Goal: Check status: Check status

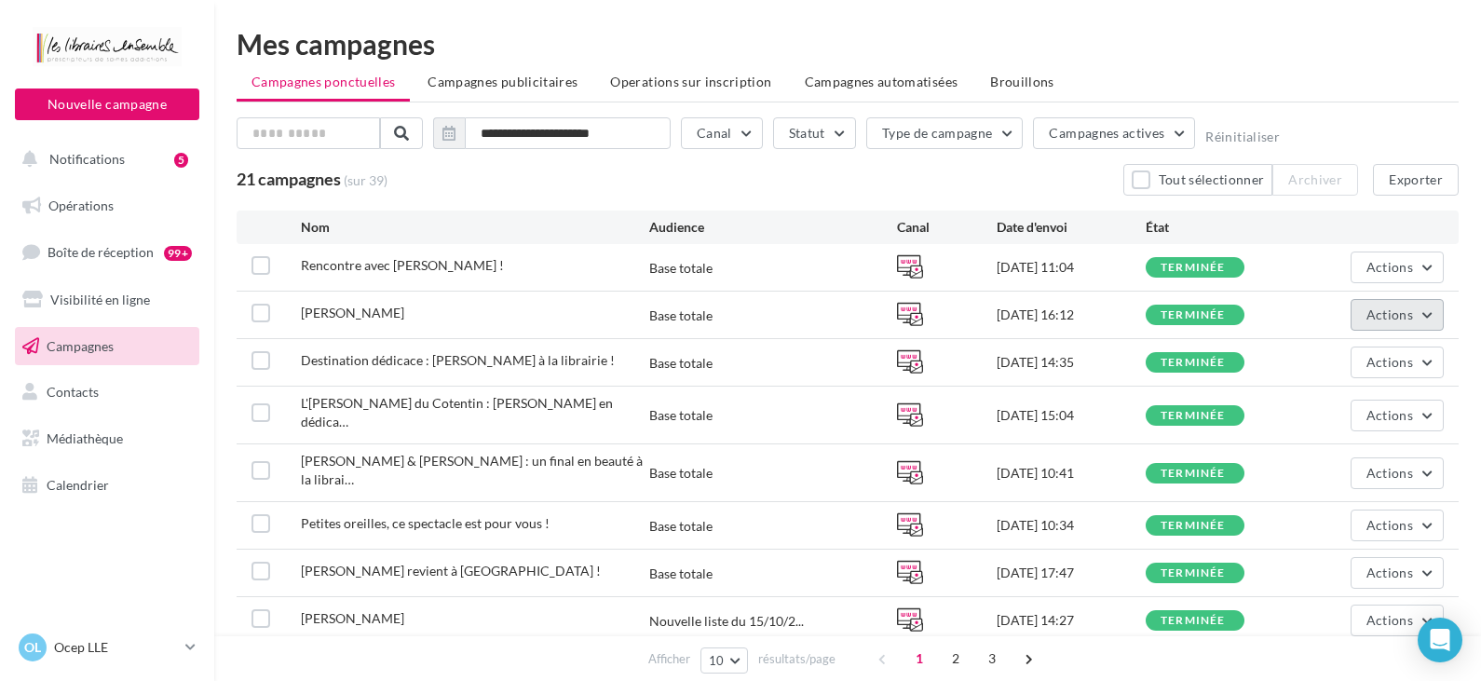
click at [1414, 322] on button "Actions" at bounding box center [1396, 315] width 93 height 32
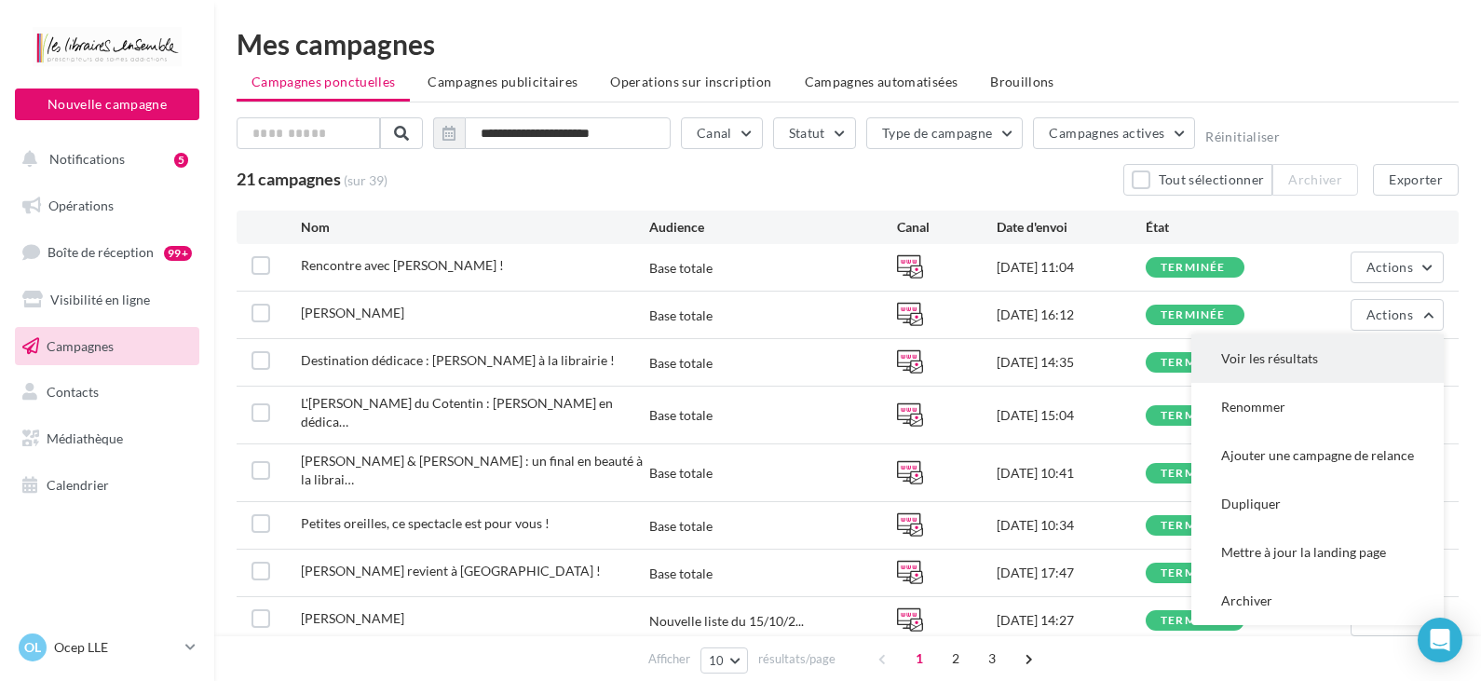
click at [1359, 360] on button "Voir les résultats" at bounding box center [1317, 358] width 252 height 48
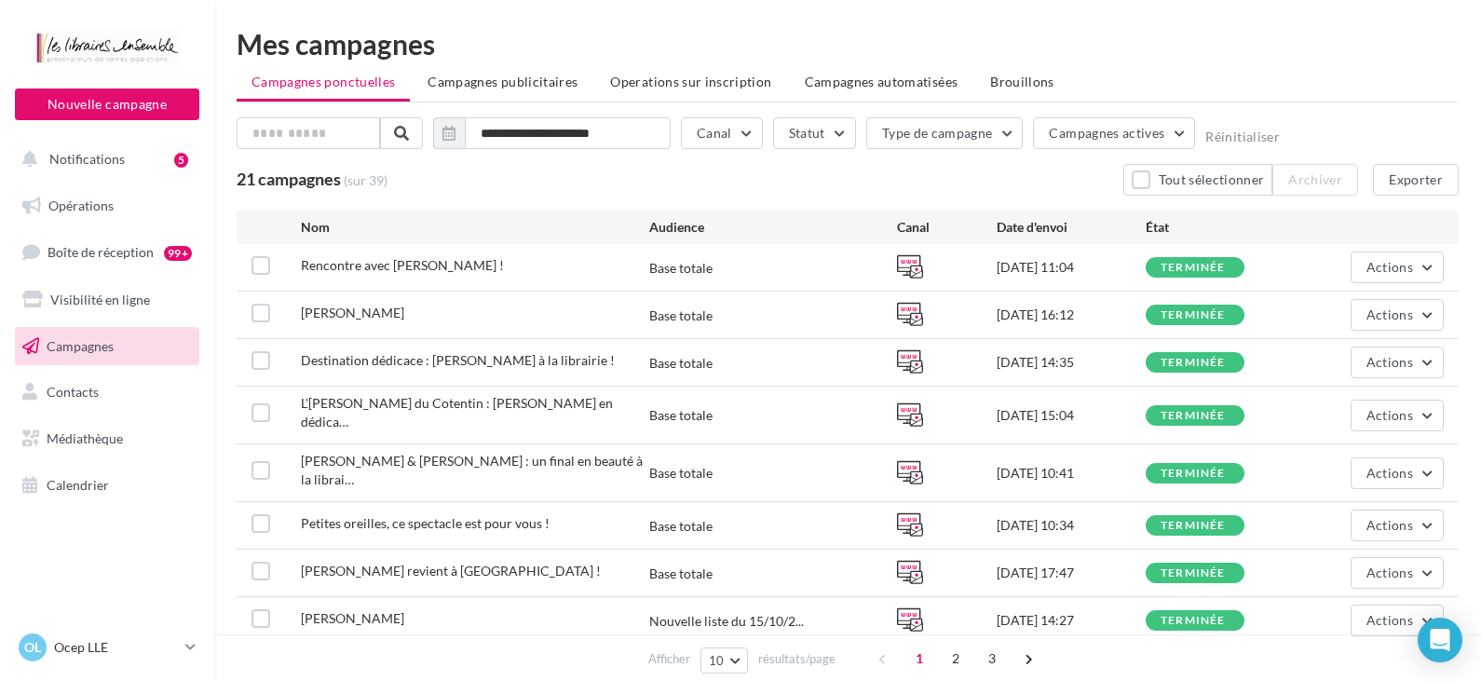
click at [1349, 258] on div "Actions" at bounding box center [1369, 267] width 149 height 32
click at [1364, 261] on button "Actions" at bounding box center [1396, 267] width 93 height 32
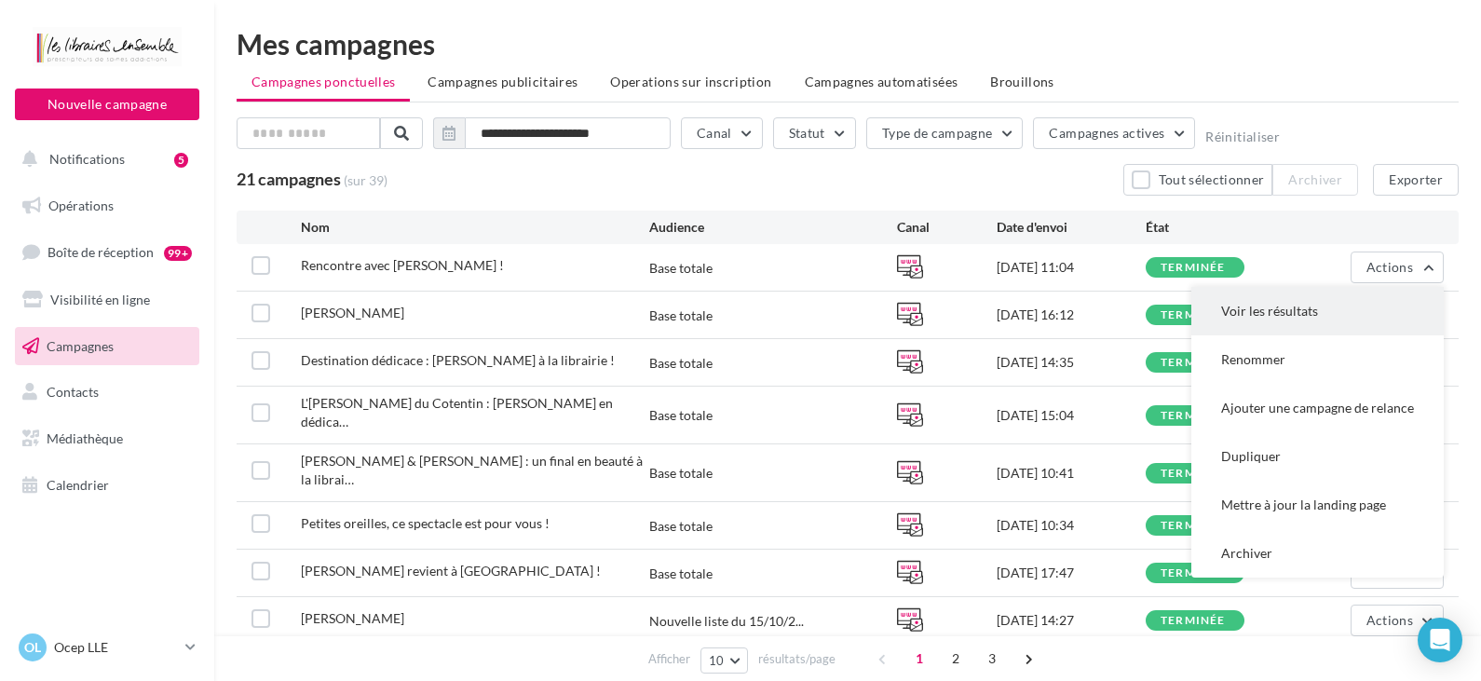
click at [1362, 302] on button "Voir les résultats" at bounding box center [1317, 311] width 252 height 48
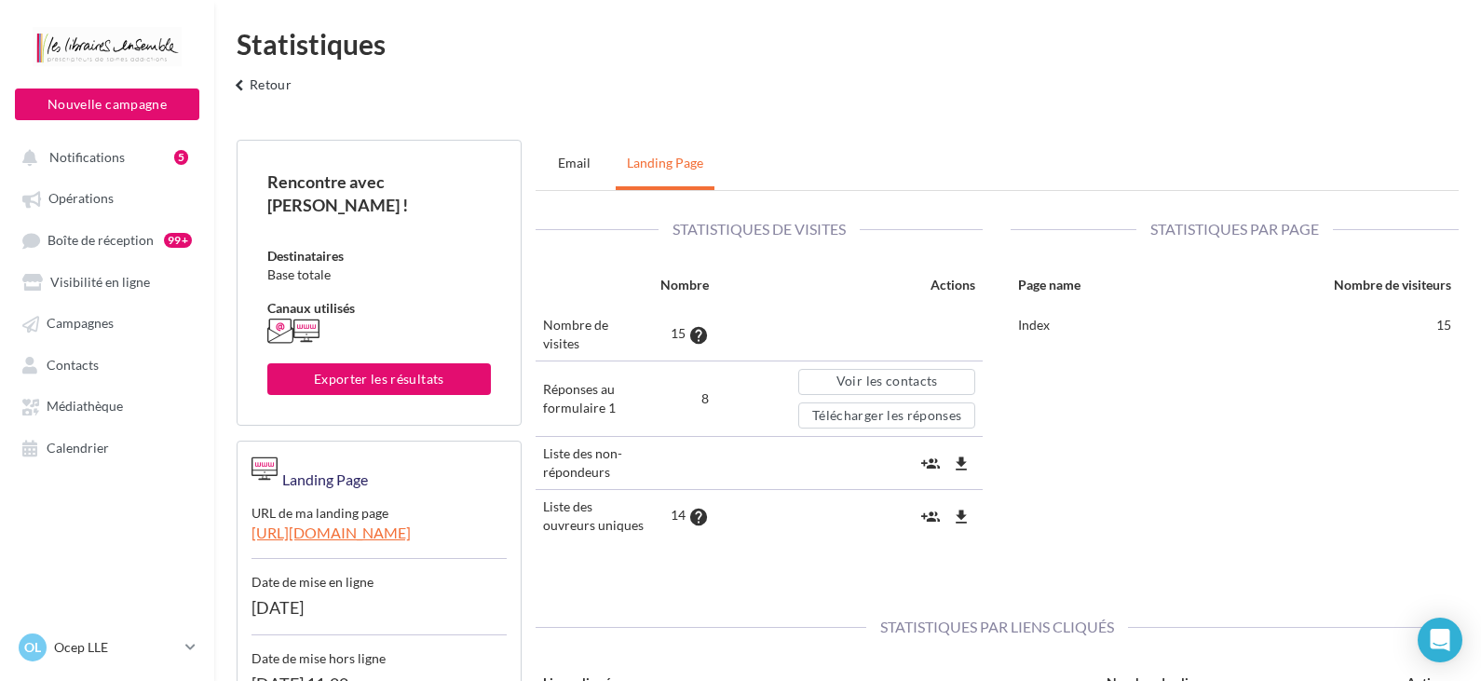
drag, startPoint x: 1263, startPoint y: 5, endPoint x: 906, endPoint y: 57, distance: 360.5
click at [906, 57] on div "Statistiques" at bounding box center [848, 44] width 1222 height 28
click at [573, 79] on div "Statistiques keyboard_arrow_left Retour" at bounding box center [847, 70] width 1267 height 80
